Goal: Information Seeking & Learning: Learn about a topic

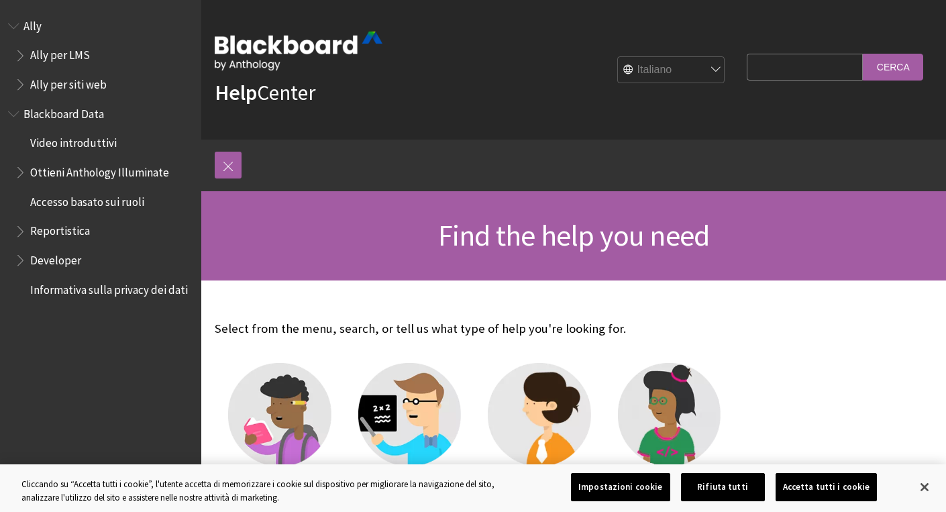
scroll to position [27, 0]
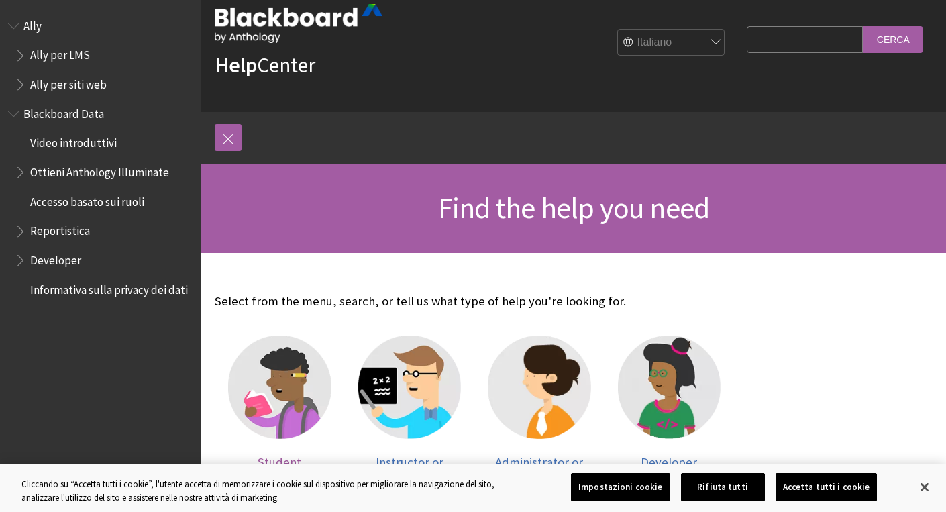
click at [270, 385] on img at bounding box center [279, 386] width 103 height 103
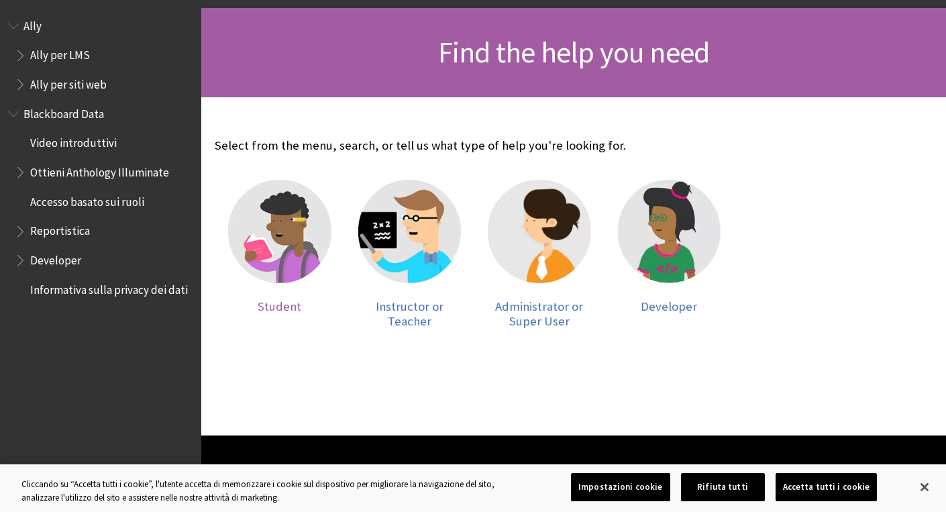
scroll to position [286, 0]
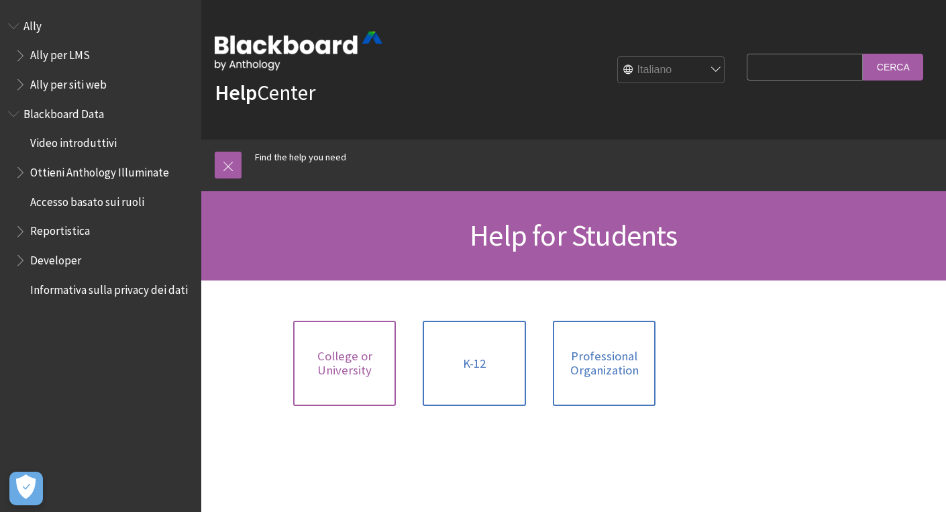
scroll to position [23, 0]
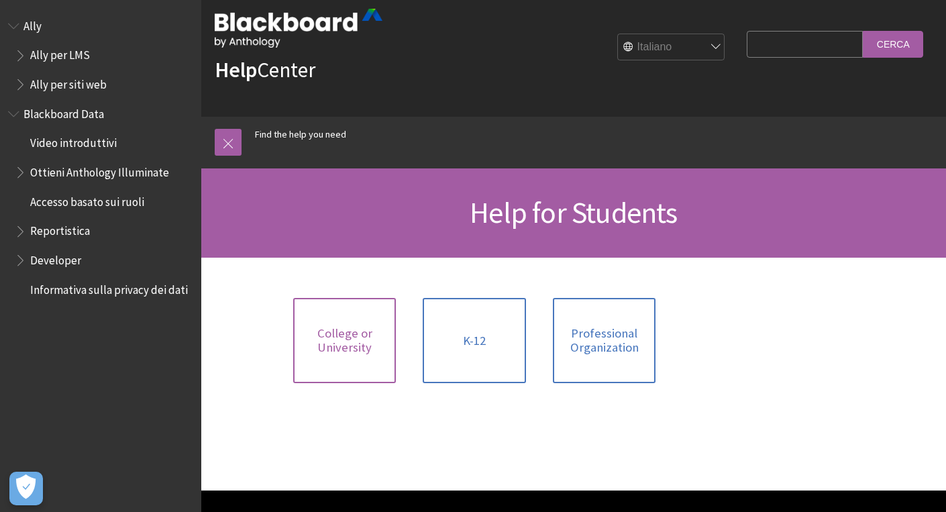
click at [380, 363] on link "College or University" at bounding box center [344, 340] width 103 height 85
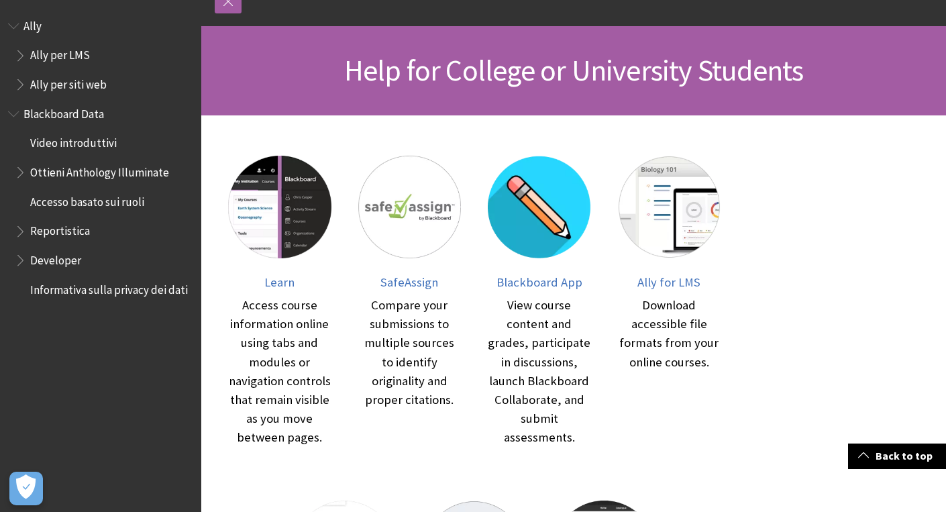
scroll to position [167, 0]
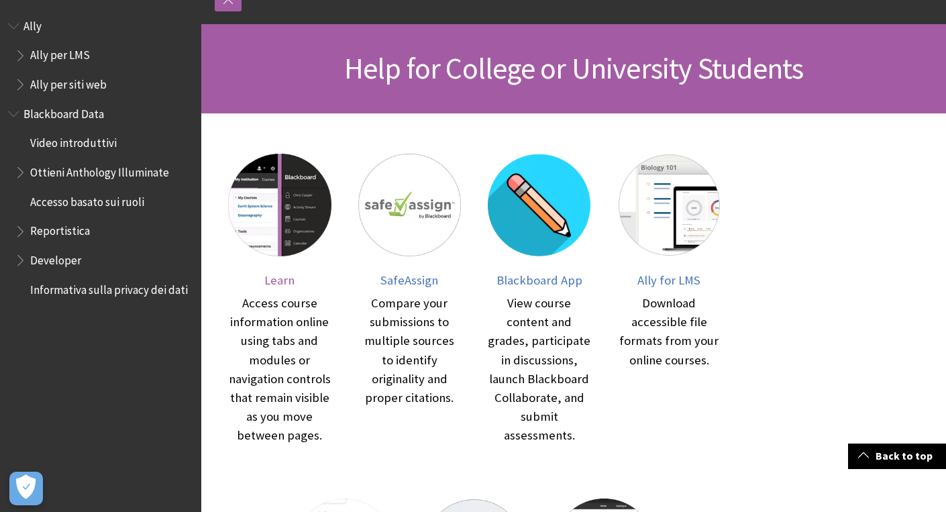
click at [287, 225] on img at bounding box center [279, 205] width 103 height 103
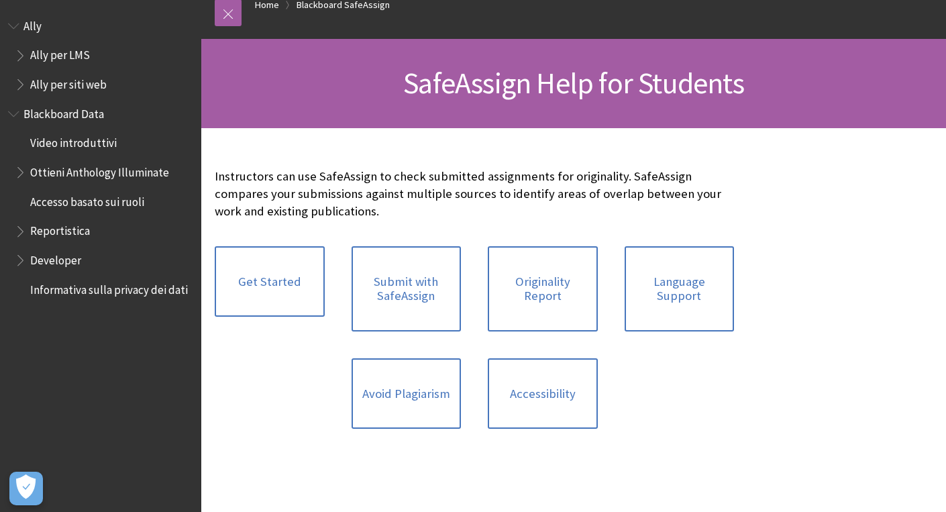
scroll to position [156, 0]
